Goal: Check status: Check status

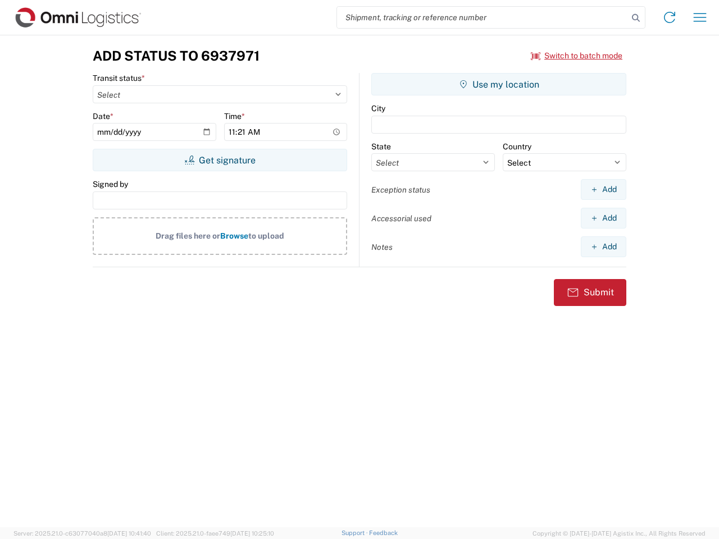
click at [482, 17] on input "search" at bounding box center [482, 17] width 291 height 21
click at [636, 18] on icon at bounding box center [636, 18] width 16 height 16
click at [669, 17] on icon at bounding box center [669, 17] width 18 height 18
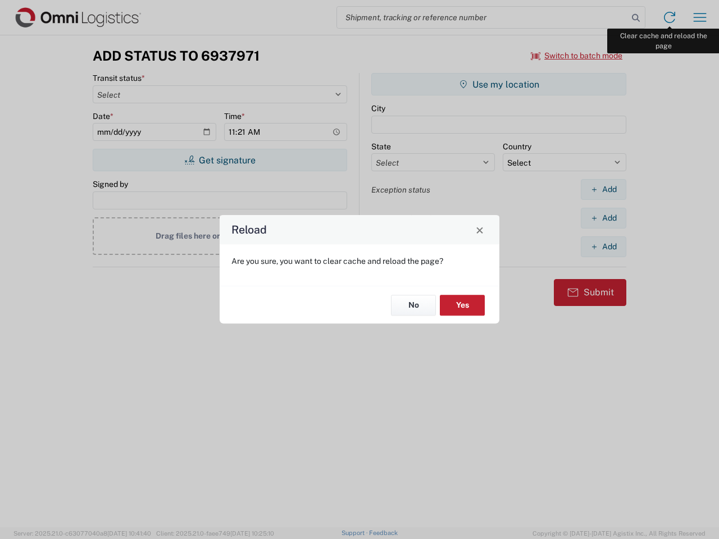
click at [700, 17] on div "Reload Are you sure, you want to clear cache and reload the page? No Yes" at bounding box center [359, 269] width 719 height 539
click at [577, 56] on div "Reload Are you sure, you want to clear cache and reload the page? No Yes" at bounding box center [359, 269] width 719 height 539
click at [220, 160] on div "Reload Are you sure, you want to clear cache and reload the page? No Yes" at bounding box center [359, 269] width 719 height 539
click at [499, 84] on div "Reload Are you sure, you want to clear cache and reload the page? No Yes" at bounding box center [359, 269] width 719 height 539
click at [603, 189] on div "Reload Are you sure, you want to clear cache and reload the page? No Yes" at bounding box center [359, 269] width 719 height 539
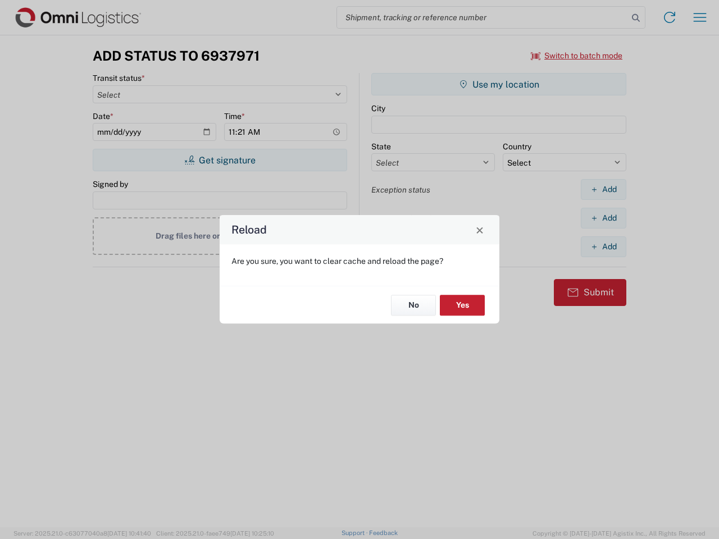
click at [603, 218] on div "Reload Are you sure, you want to clear cache and reload the page? No Yes" at bounding box center [359, 269] width 719 height 539
click at [603, 246] on div "Reload Are you sure, you want to clear cache and reload the page? No Yes" at bounding box center [359, 269] width 719 height 539
